Goal: Information Seeking & Learning: Learn about a topic

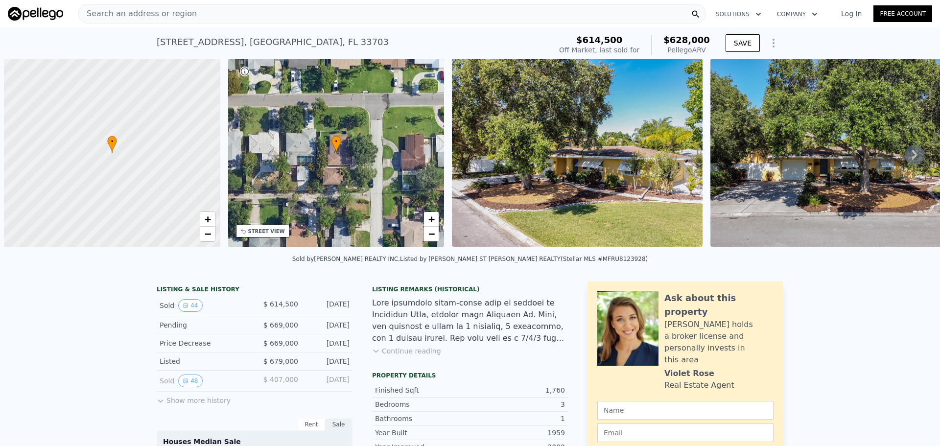
scroll to position [0, 4]
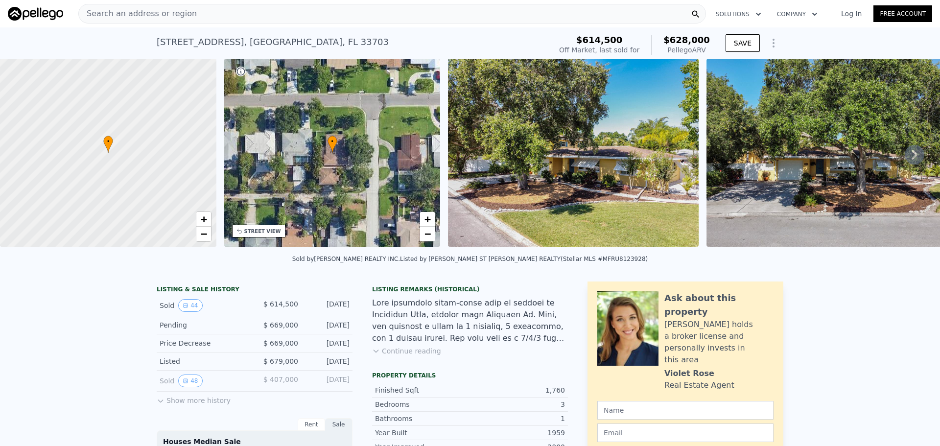
click at [166, 312] on div "Sold 44" at bounding box center [203, 305] width 87 height 13
click at [183, 309] on icon "View historical data" at bounding box center [186, 306] width 6 height 6
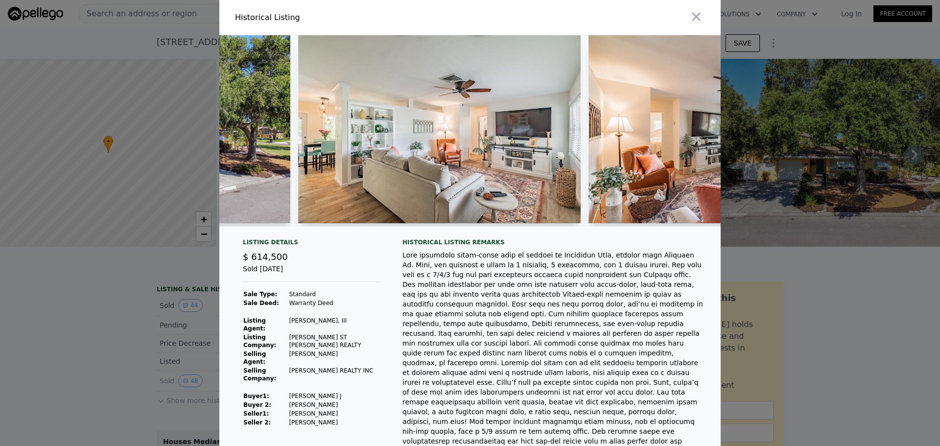
scroll to position [0, 720]
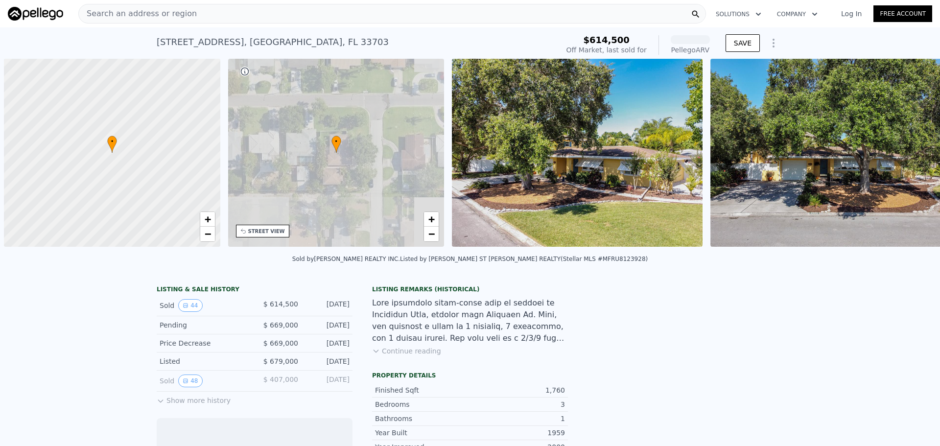
scroll to position [0, 4]
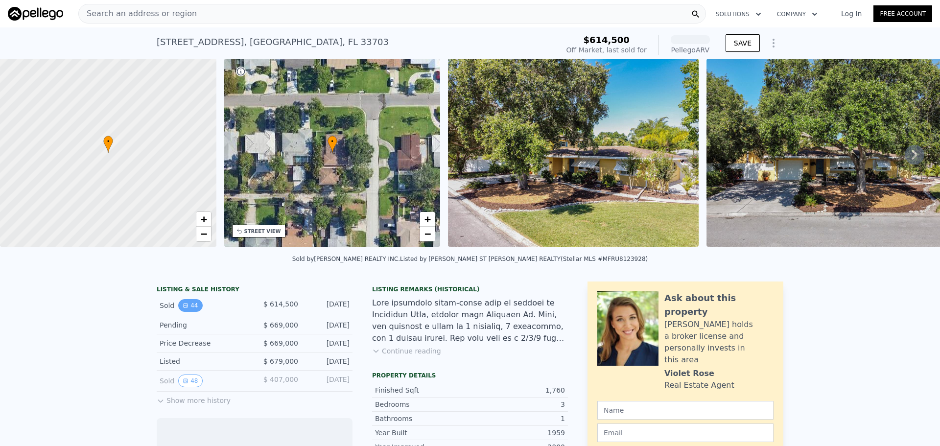
click at [191, 309] on button "44" at bounding box center [190, 305] width 24 height 13
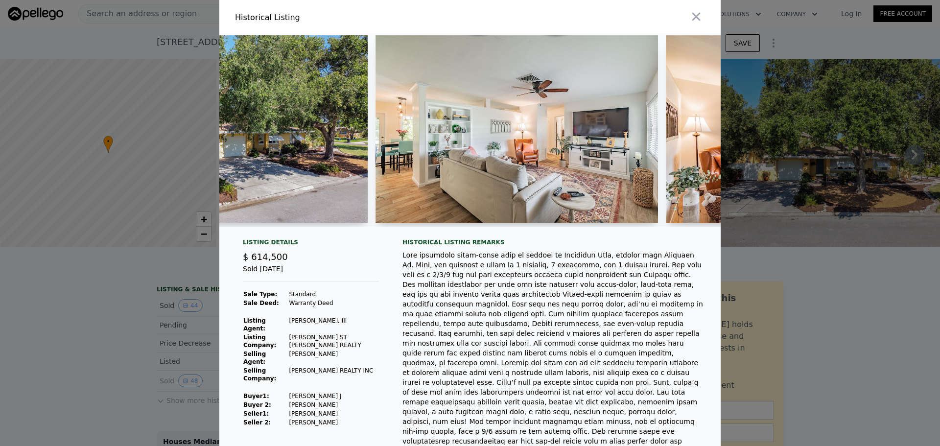
scroll to position [0, 635]
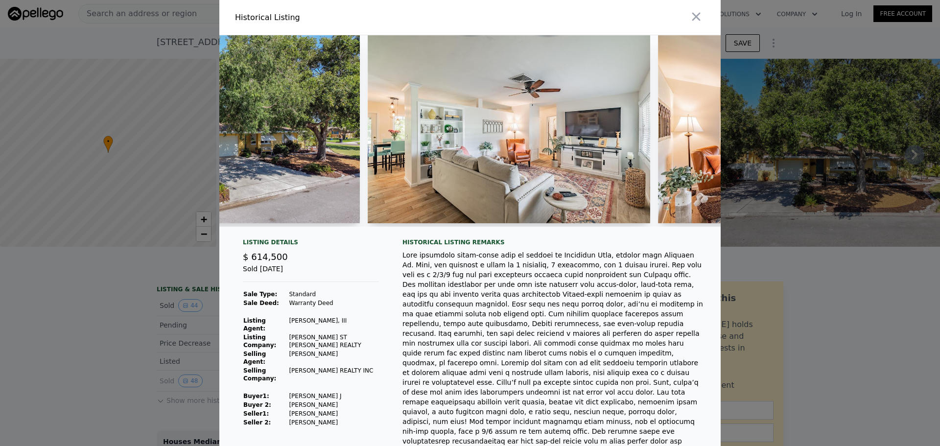
drag, startPoint x: 270, startPoint y: 233, endPoint x: 283, endPoint y: 234, distance: 12.7
click at [283, 234] on div at bounding box center [470, 134] width 502 height 199
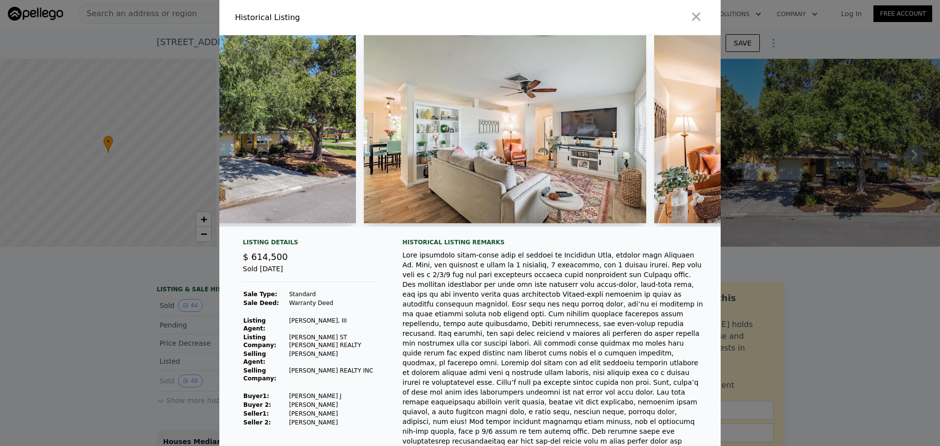
scroll to position [0, 656]
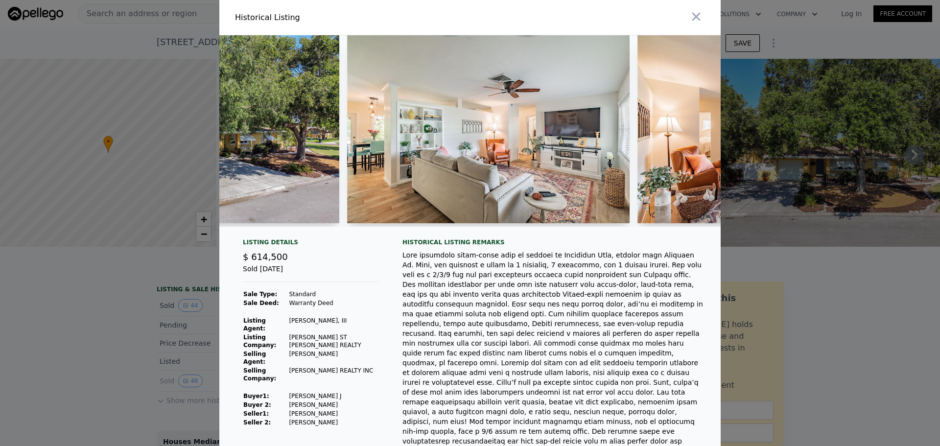
click at [280, 232] on div at bounding box center [470, 134] width 502 height 199
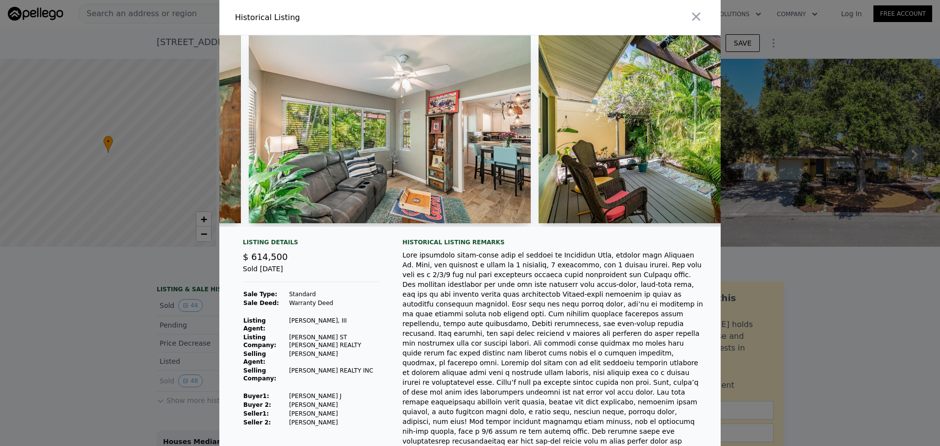
scroll to position [0, 3916]
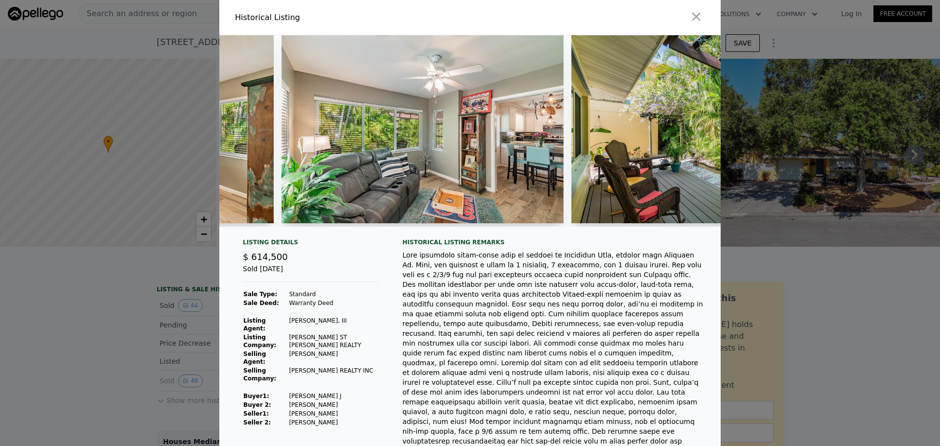
click at [424, 177] on img at bounding box center [423, 129] width 283 height 188
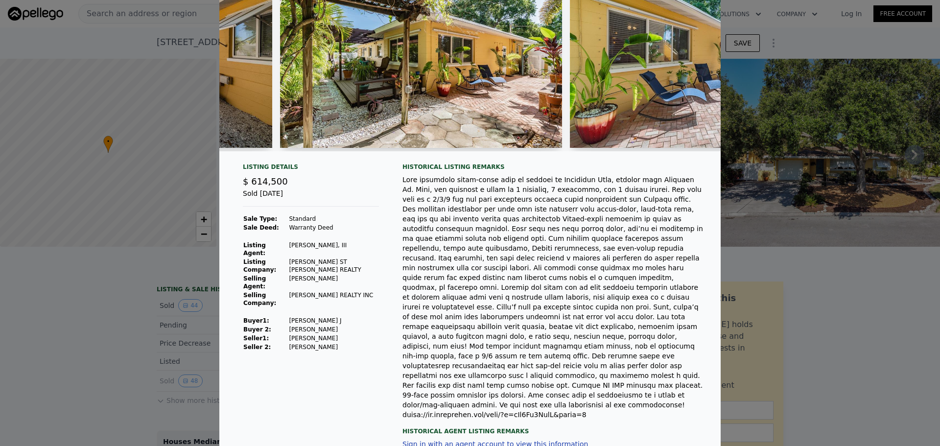
scroll to position [0, 0]
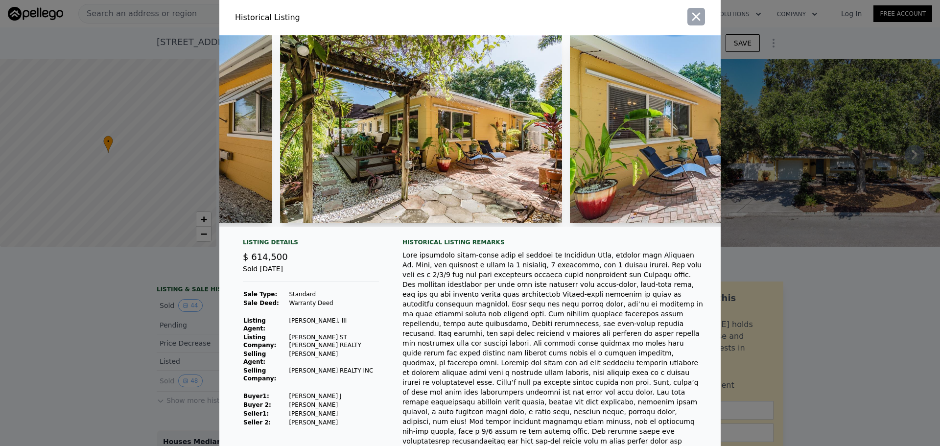
click at [691, 21] on icon "button" at bounding box center [697, 17] width 14 height 14
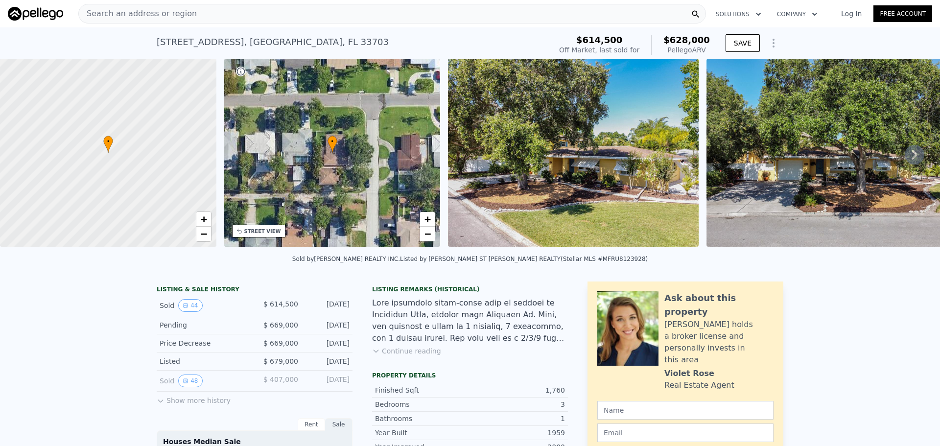
click at [626, 216] on img at bounding box center [573, 153] width 251 height 188
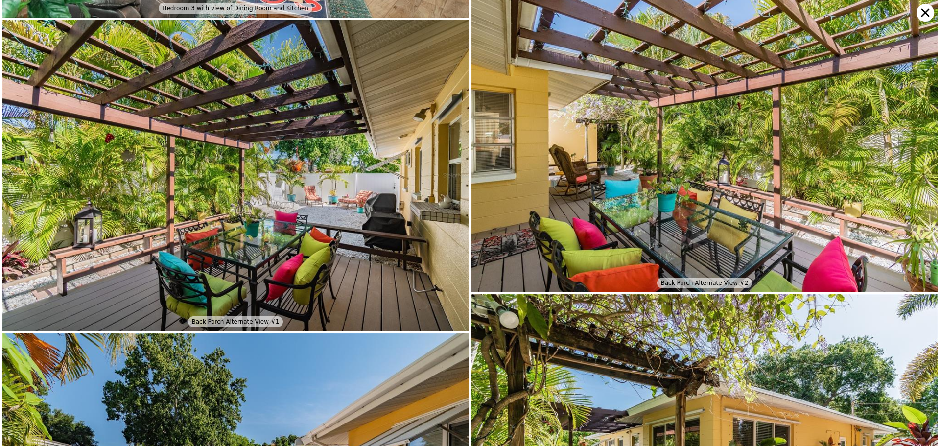
scroll to position [2563, 0]
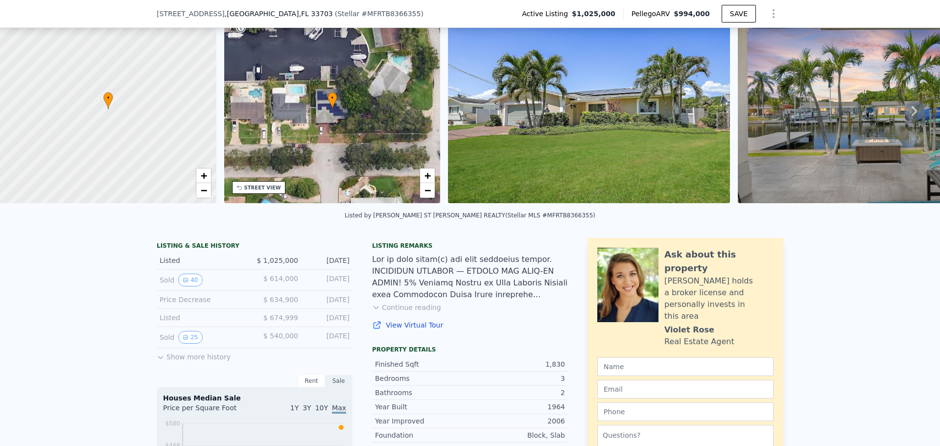
scroll to position [46, 0]
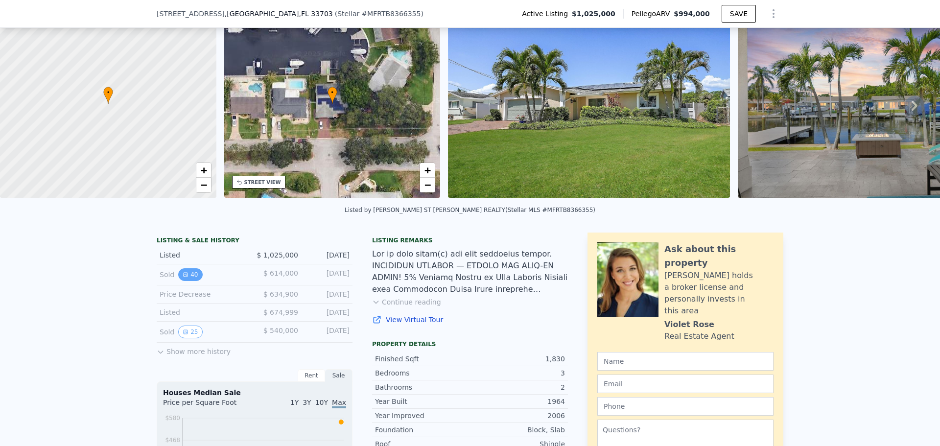
click at [187, 278] on button "40" at bounding box center [190, 274] width 24 height 13
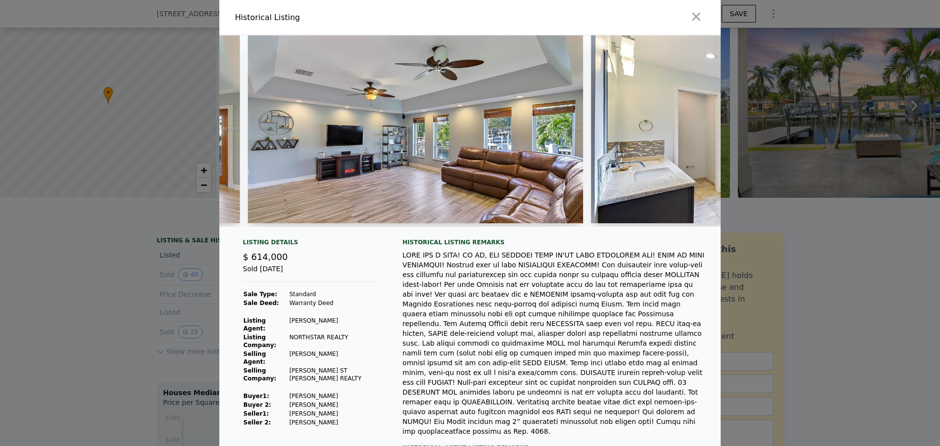
scroll to position [0, 3418]
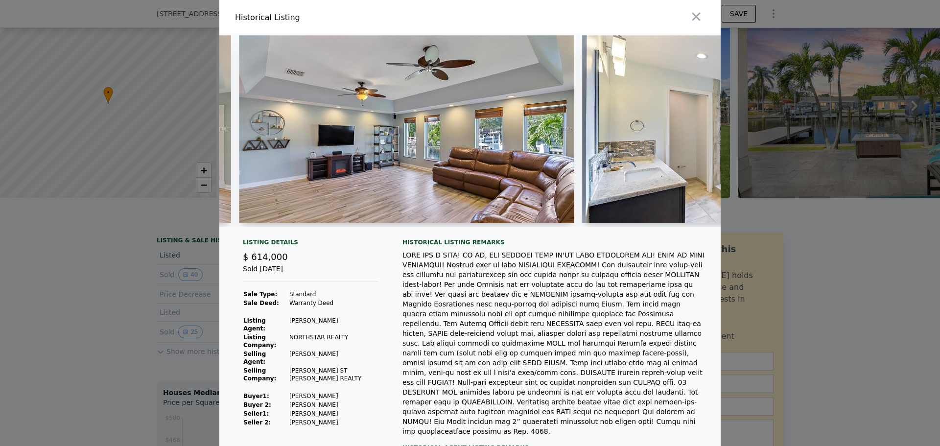
click at [860, 295] on div at bounding box center [470, 223] width 940 height 446
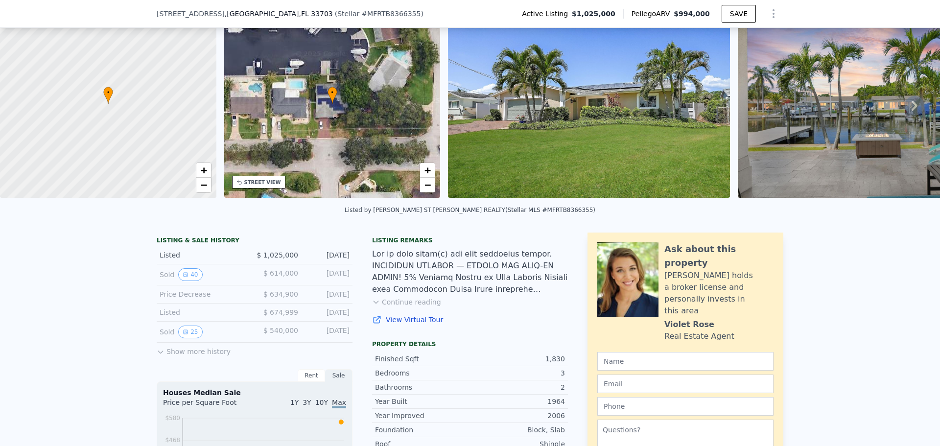
click at [514, 145] on img at bounding box center [589, 104] width 282 height 188
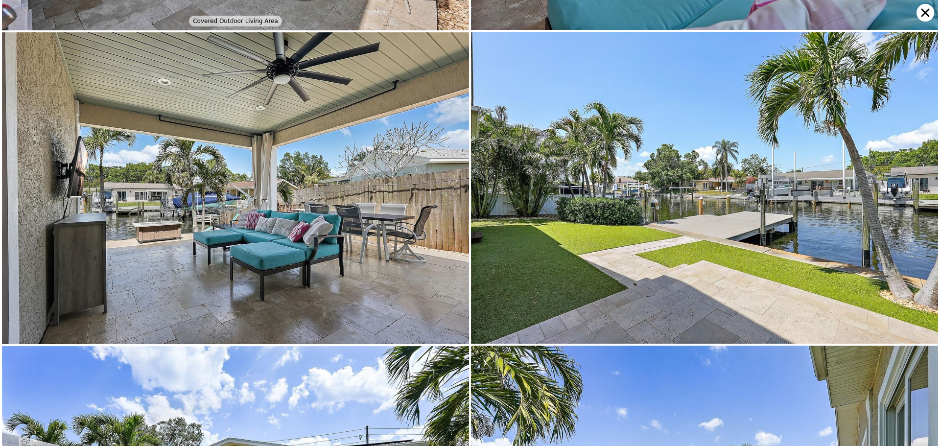
scroll to position [3426, 0]
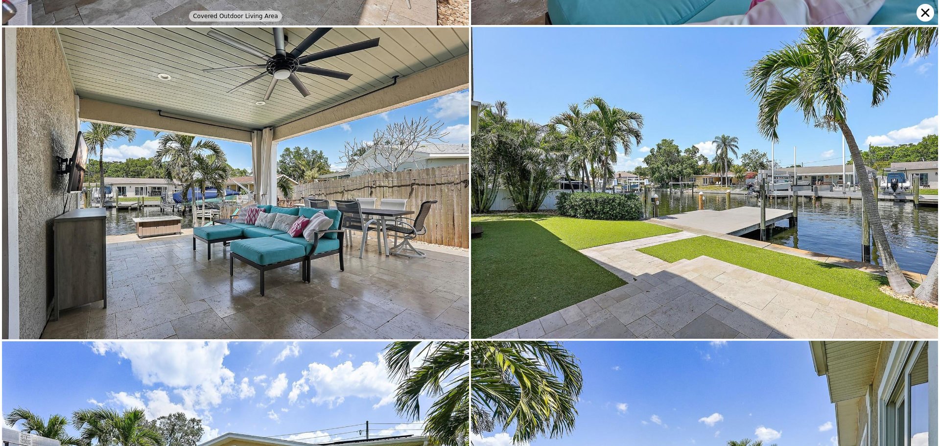
click at [923, 14] on icon at bounding box center [926, 13] width 18 height 18
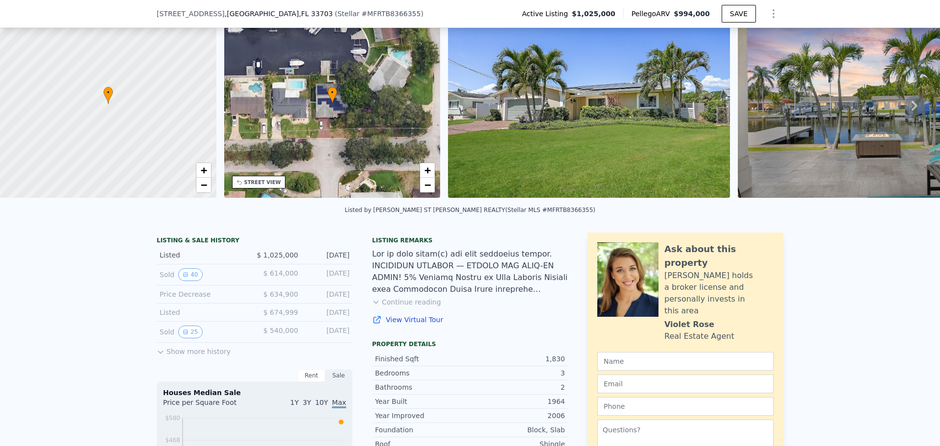
click at [337, 281] on div "May 15, 2019" at bounding box center [328, 274] width 44 height 13
click at [184, 278] on icon "View historical data" at bounding box center [186, 275] width 6 height 6
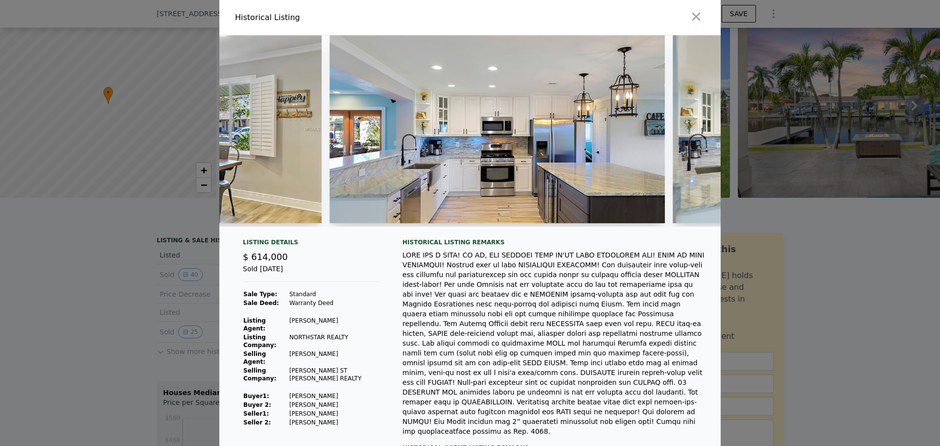
scroll to position [0, 1620]
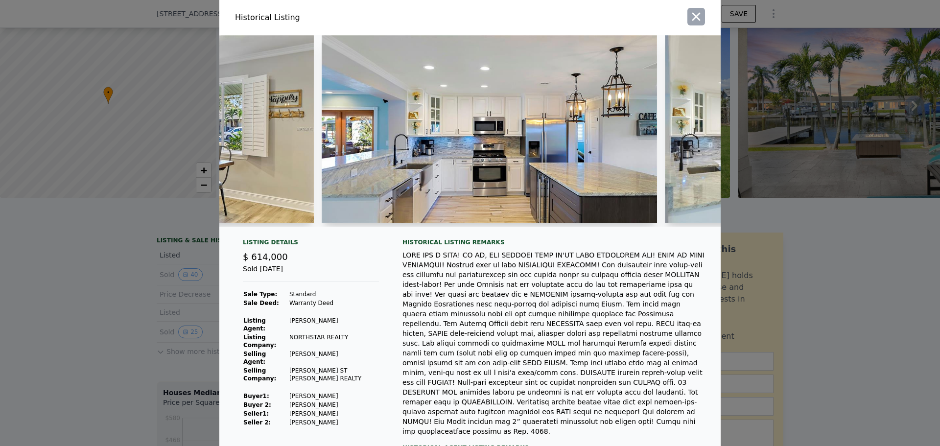
click at [695, 21] on icon "button" at bounding box center [697, 17] width 14 height 14
